Goal: Task Accomplishment & Management: Manage account settings

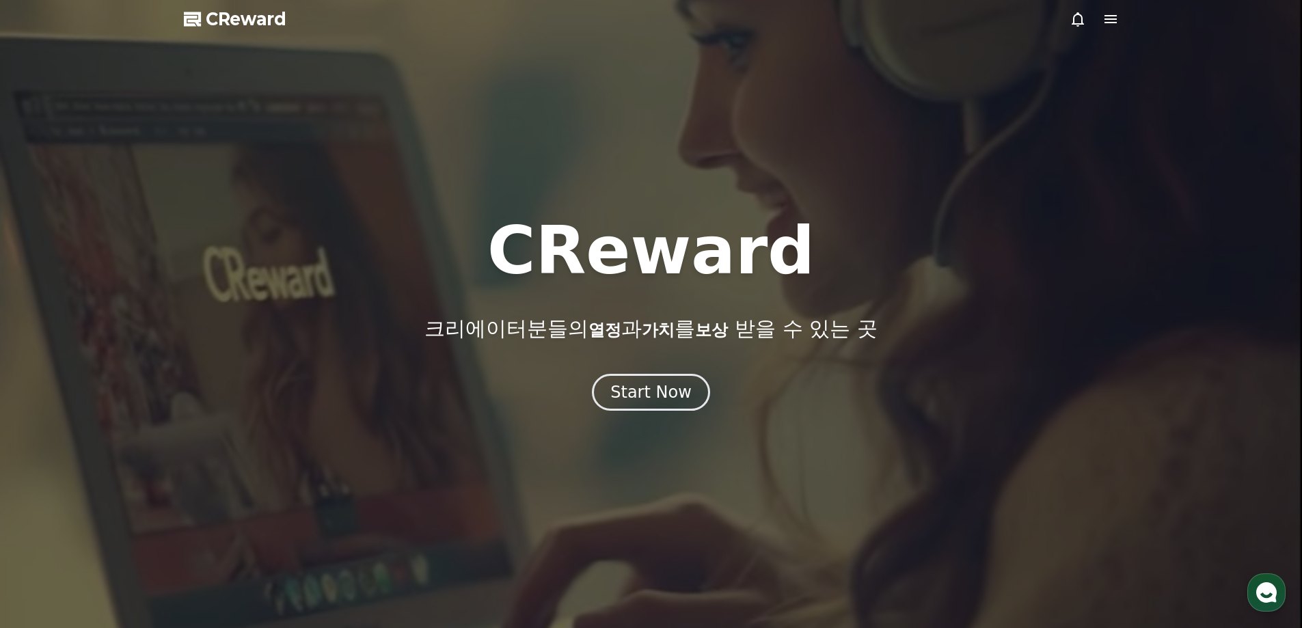
drag, startPoint x: 577, startPoint y: 350, endPoint x: 590, endPoint y: 360, distance: 16.5
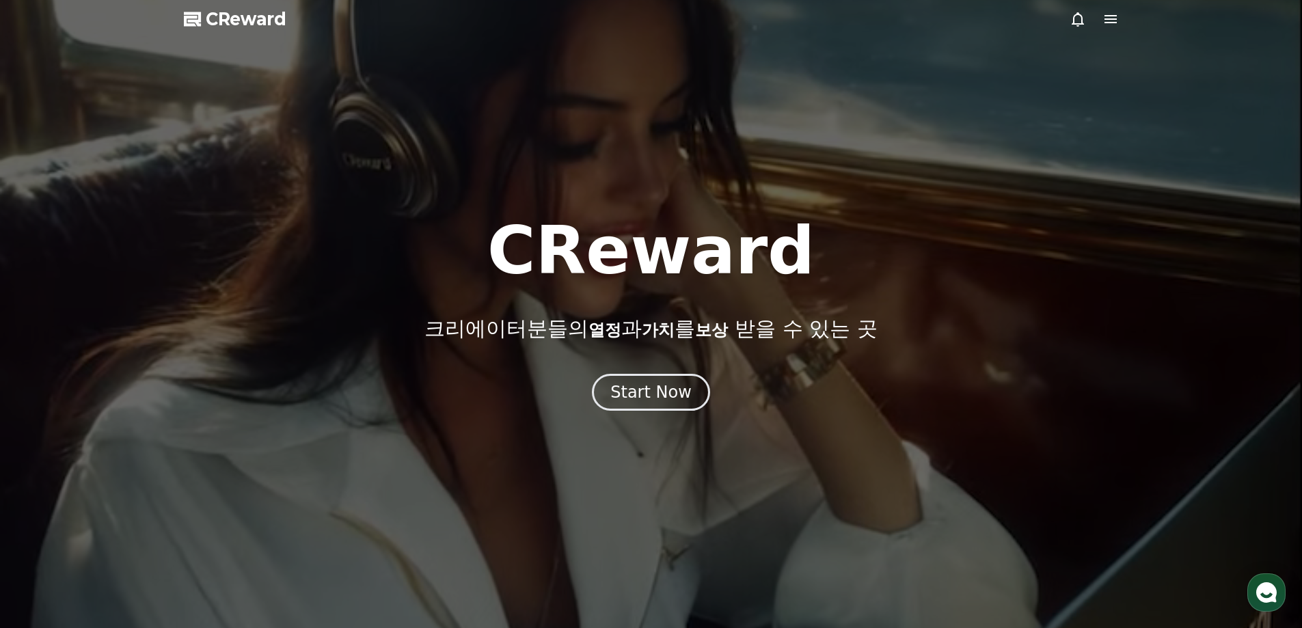
click at [583, 355] on div "CReward 크리에이터분들의 열정 과 가치 를 보상 받을 수 있는 곳 Start Now" at bounding box center [651, 314] width 1302 height 193
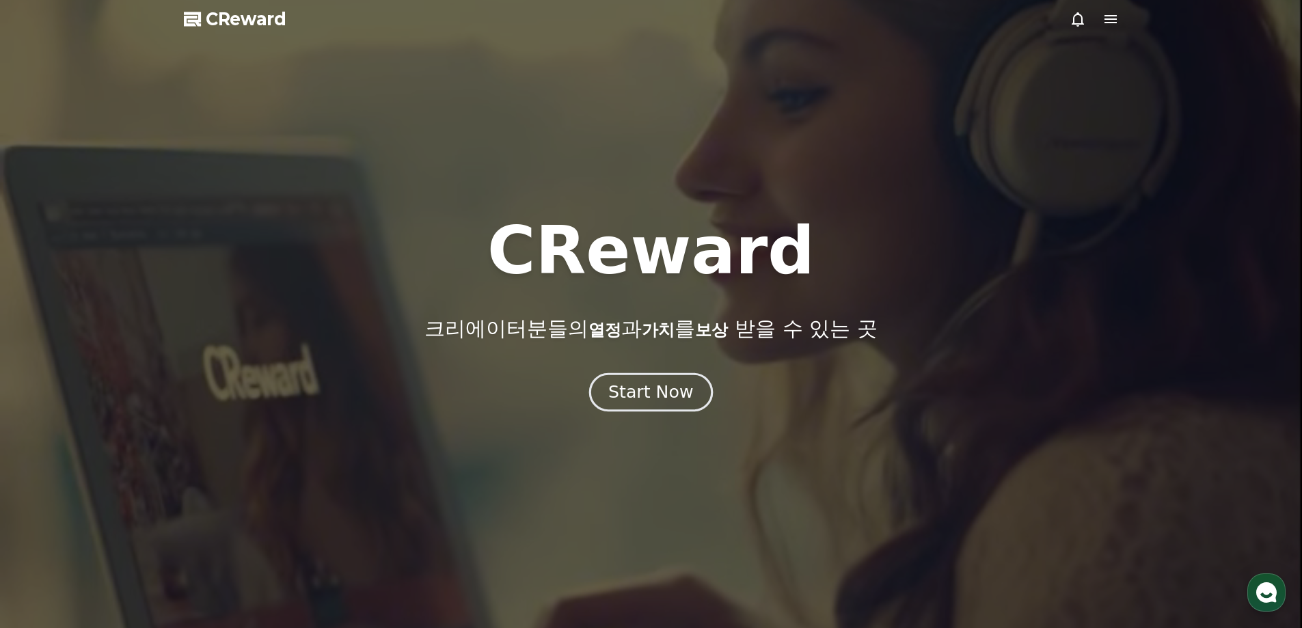
click at [630, 395] on div "Start Now" at bounding box center [650, 392] width 85 height 23
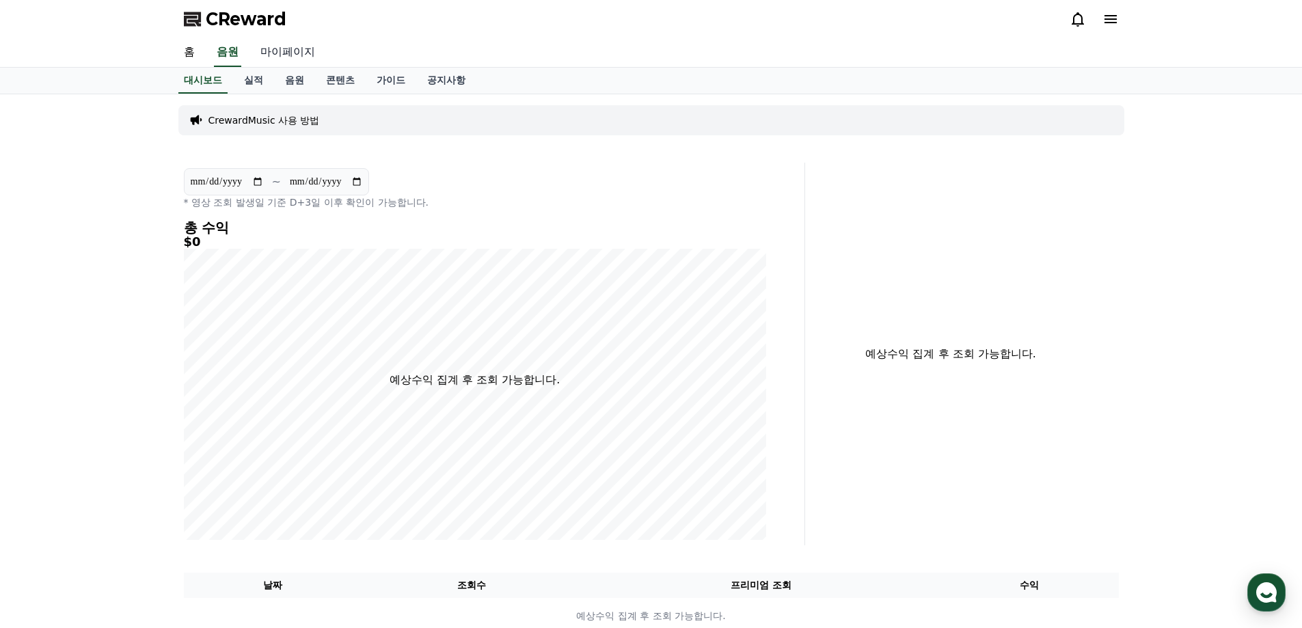
click at [266, 53] on link "마이페이지" at bounding box center [287, 52] width 77 height 29
select select "**********"
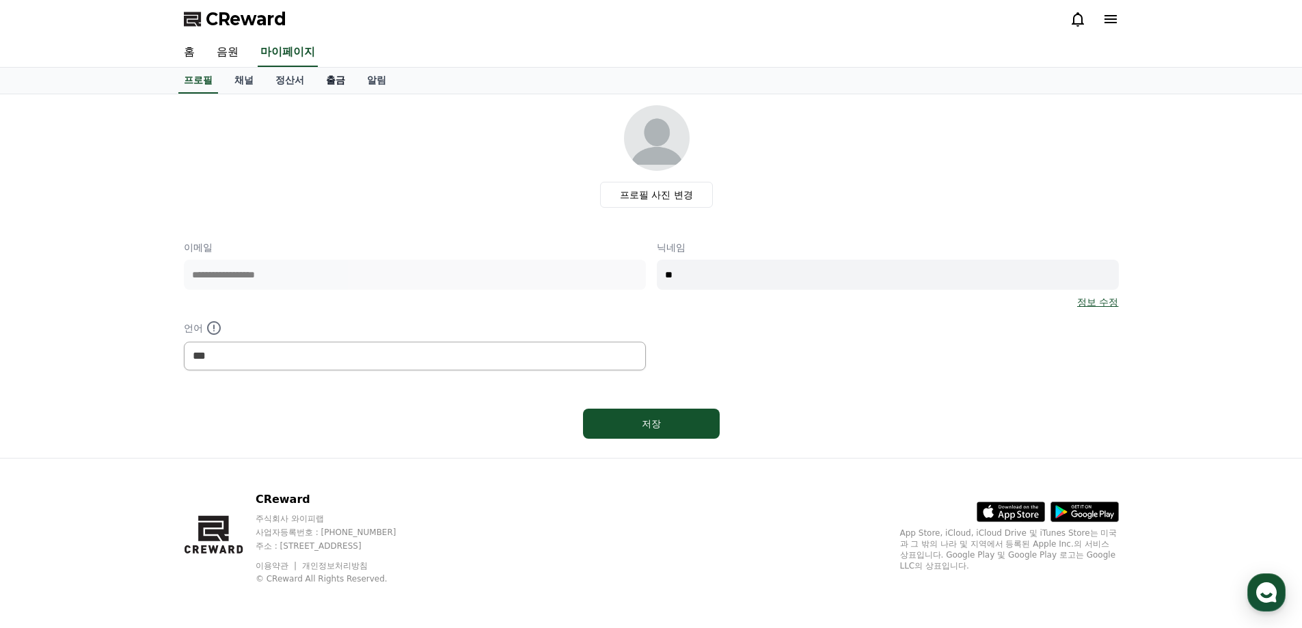
click at [345, 82] on link "출금" at bounding box center [335, 81] width 41 height 26
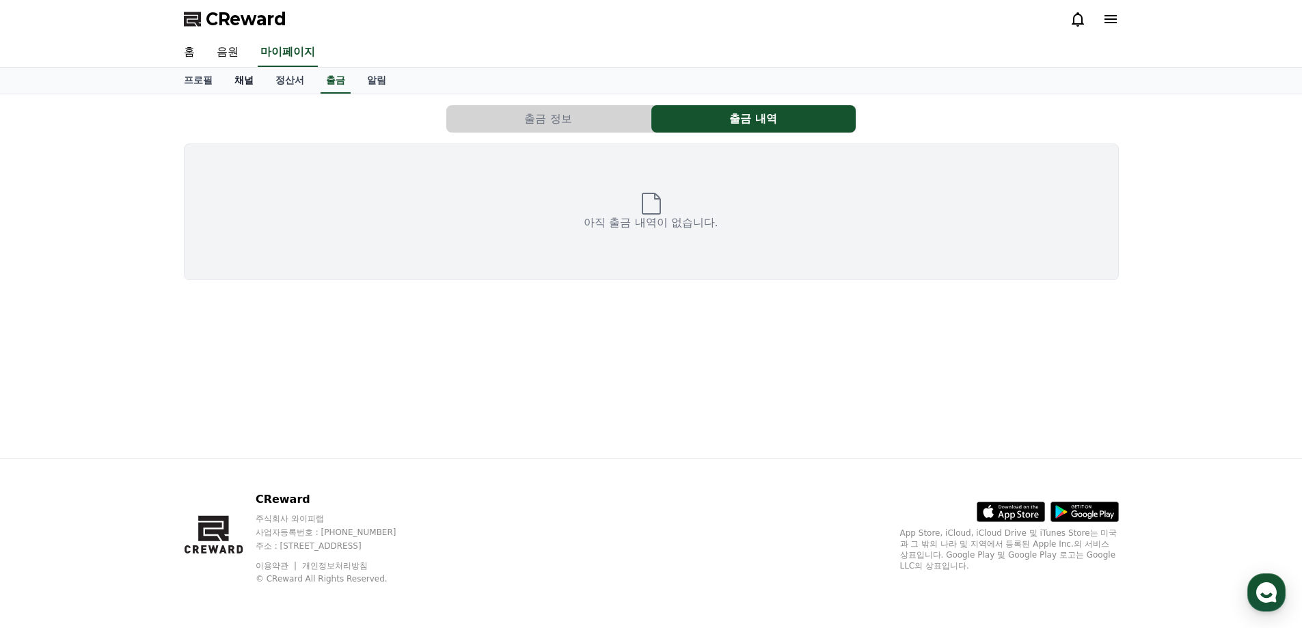
click at [247, 81] on link "채널" at bounding box center [243, 81] width 41 height 26
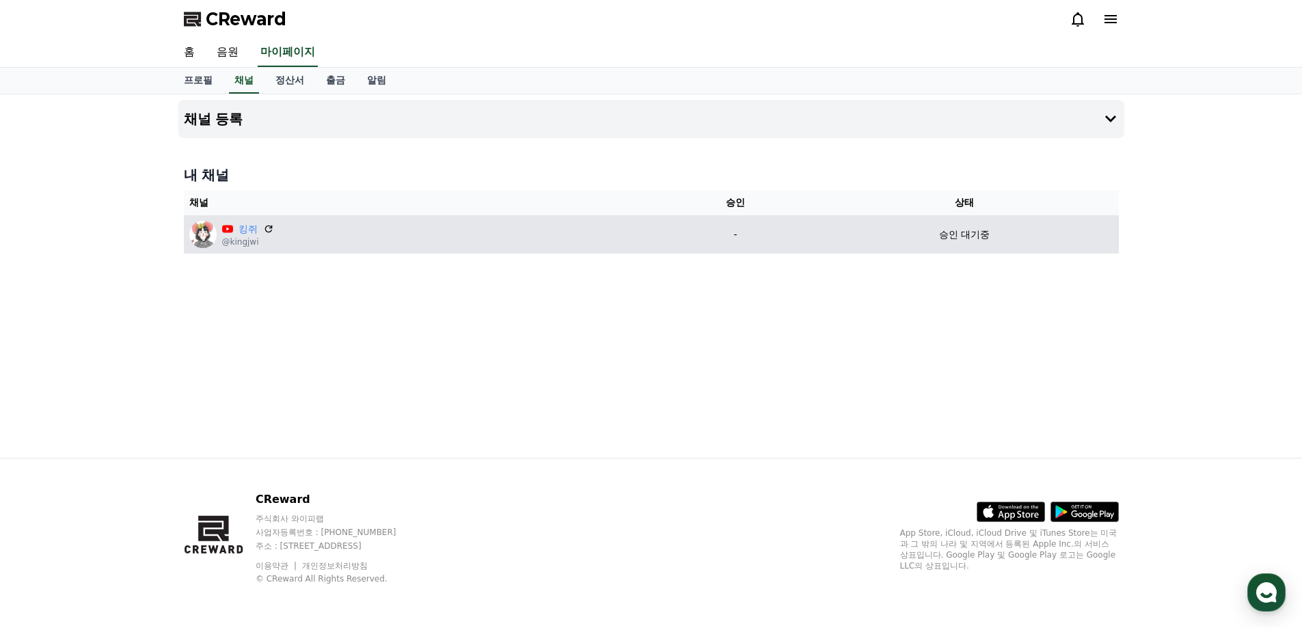
click at [238, 243] on p "@kingjwi" at bounding box center [248, 241] width 52 height 11
click at [242, 233] on link "킹쥐" at bounding box center [247, 229] width 19 height 14
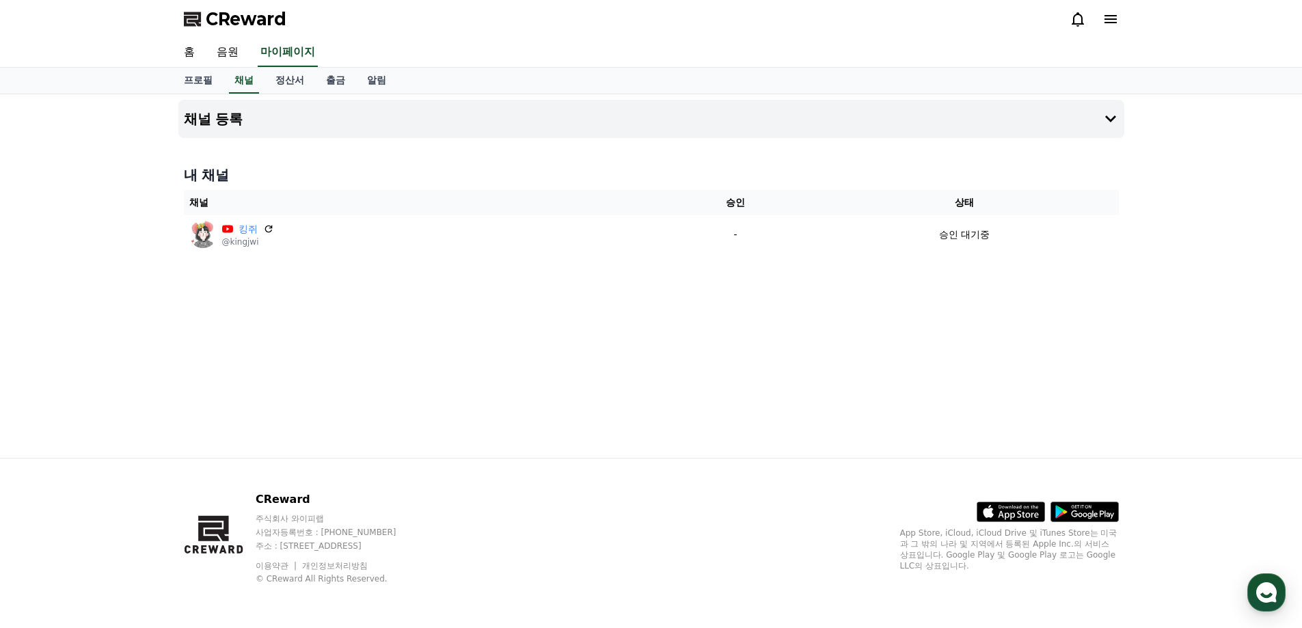
click at [1118, 25] on div "CReward" at bounding box center [651, 19] width 957 height 38
click at [1111, 22] on icon at bounding box center [1110, 19] width 12 height 8
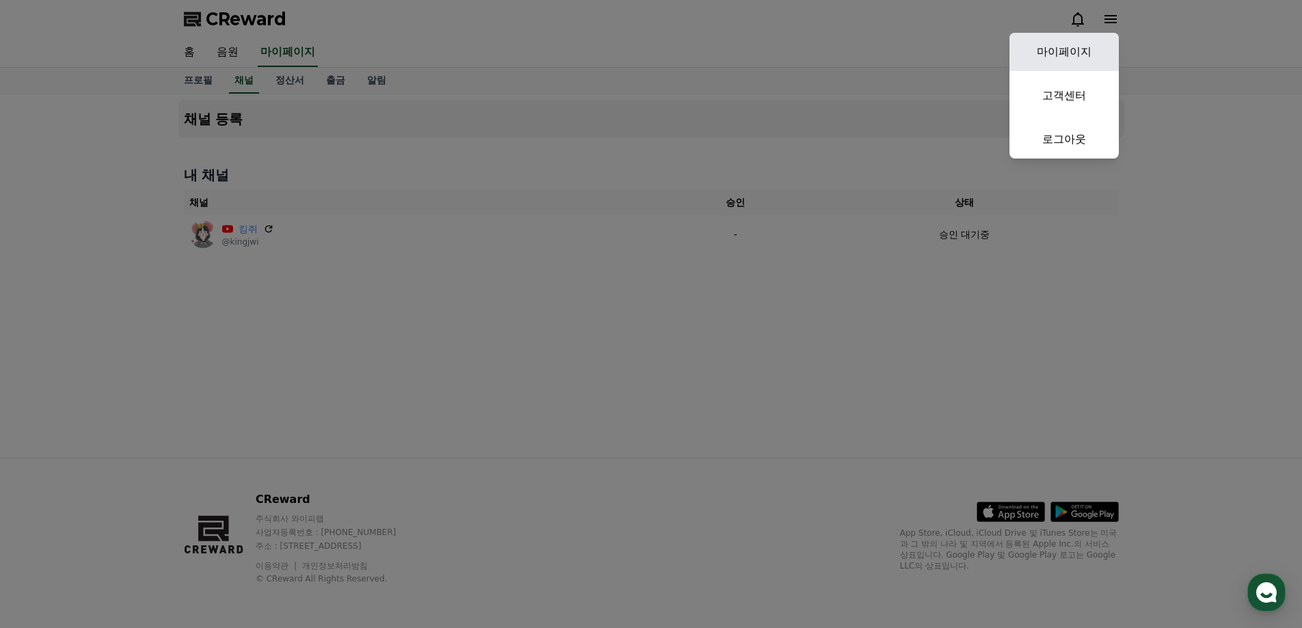
click at [1071, 62] on link "마이페이지" at bounding box center [1063, 52] width 109 height 38
select select "**********"
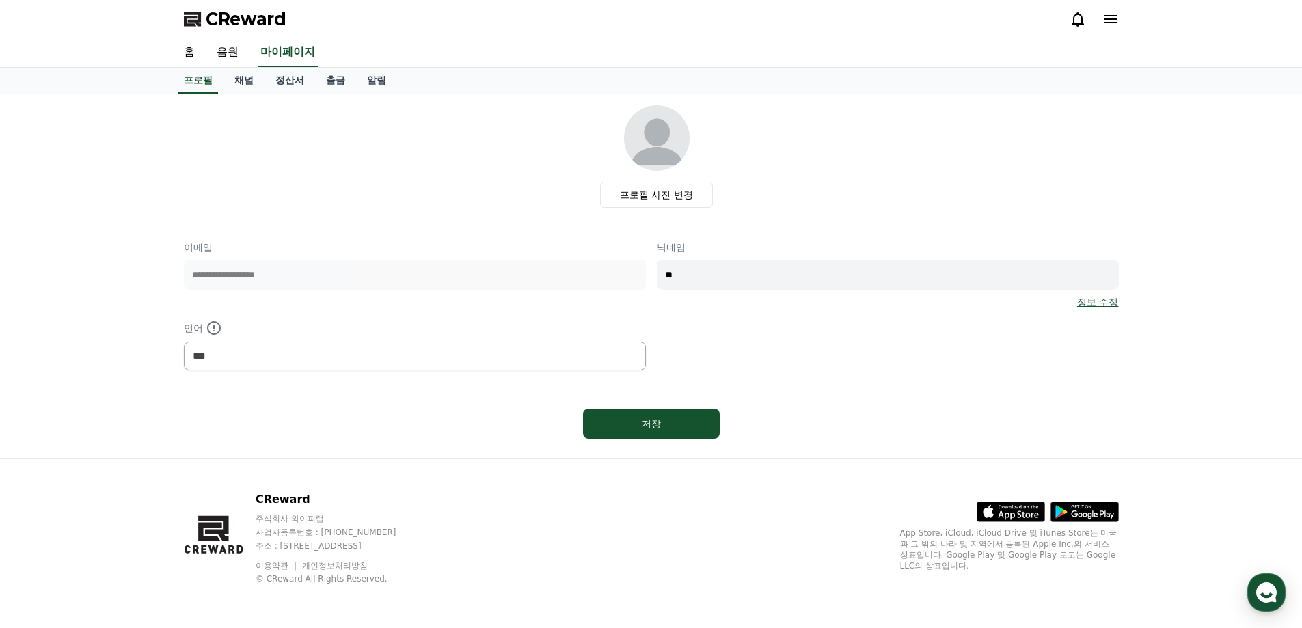
click at [1090, 305] on link "정보 수정" at bounding box center [1097, 302] width 41 height 14
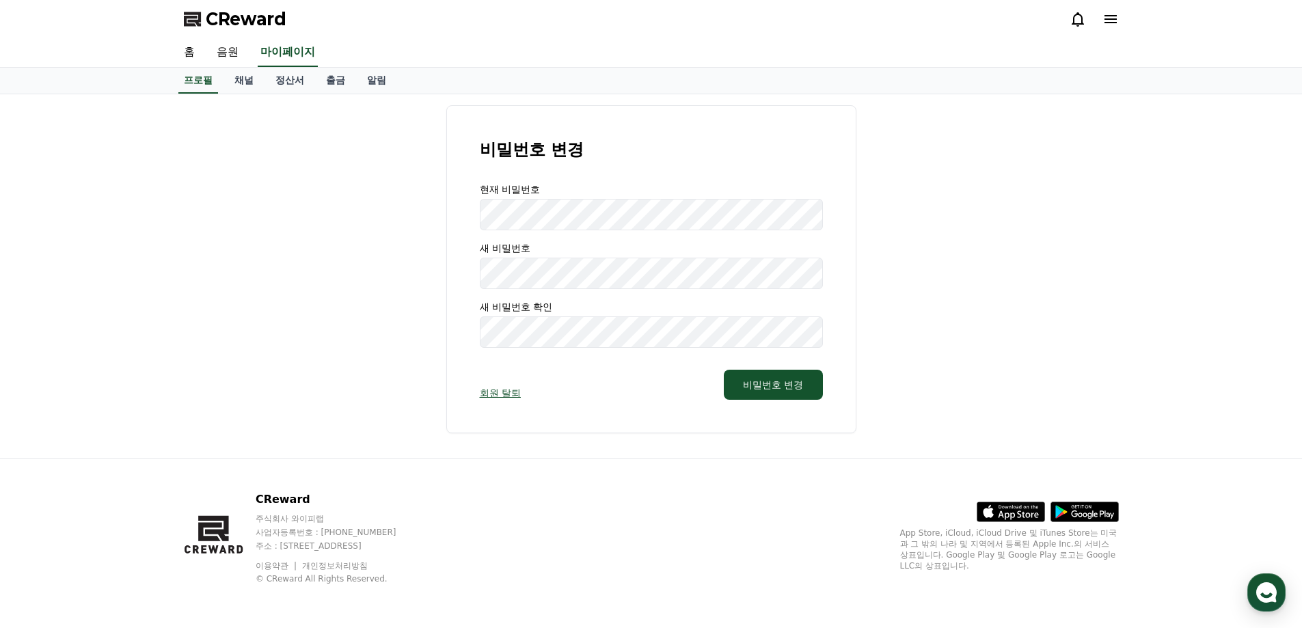
click at [503, 398] on link "회원 탈퇴" at bounding box center [500, 393] width 41 height 14
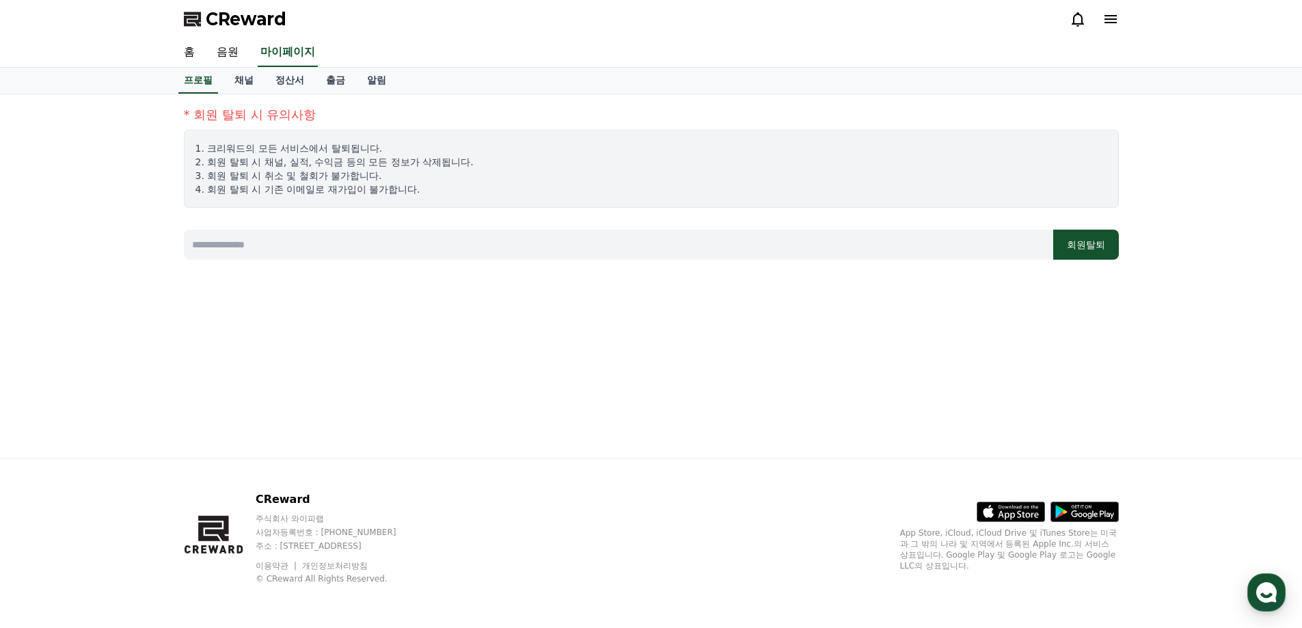
drag, startPoint x: 1090, startPoint y: 251, endPoint x: 704, endPoint y: 57, distance: 432.4
click at [1089, 251] on button "회원탈퇴" at bounding box center [1086, 245] width 66 height 30
click at [1082, 245] on button "회원탈퇴" at bounding box center [1086, 245] width 66 height 30
click at [450, 244] on input at bounding box center [618, 245] width 869 height 30
type input "*"
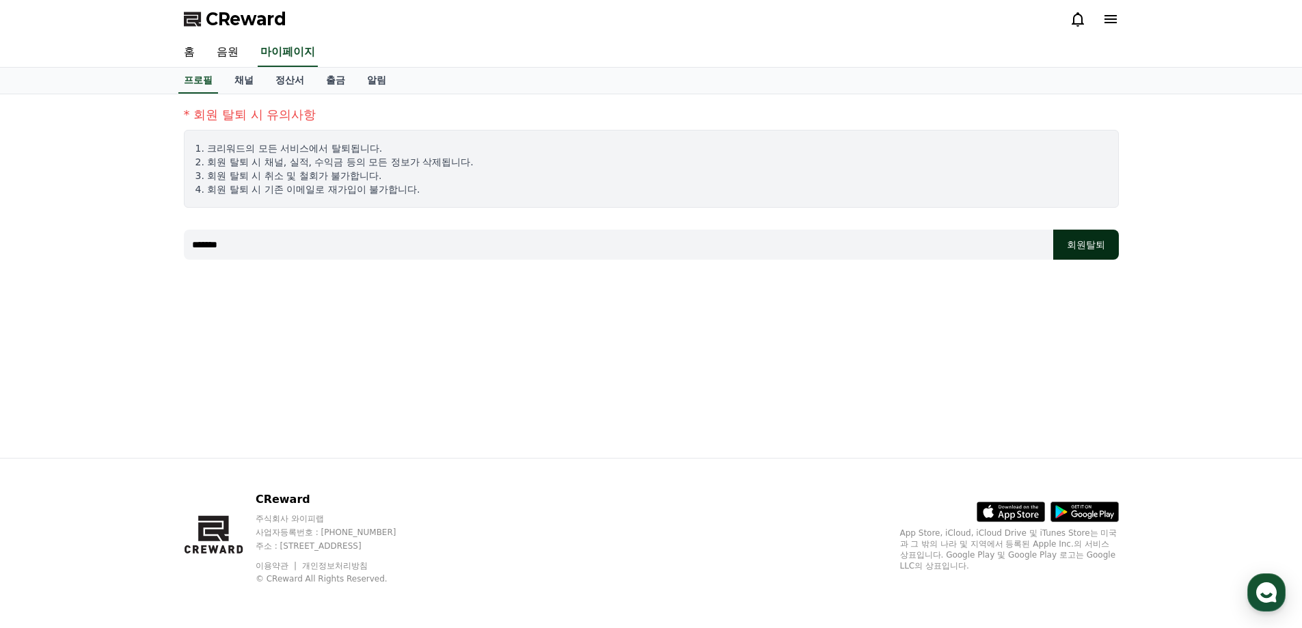
type input "*******"
click at [1112, 243] on button "회원탈퇴" at bounding box center [1086, 245] width 66 height 30
